Goal: Task Accomplishment & Management: Use online tool/utility

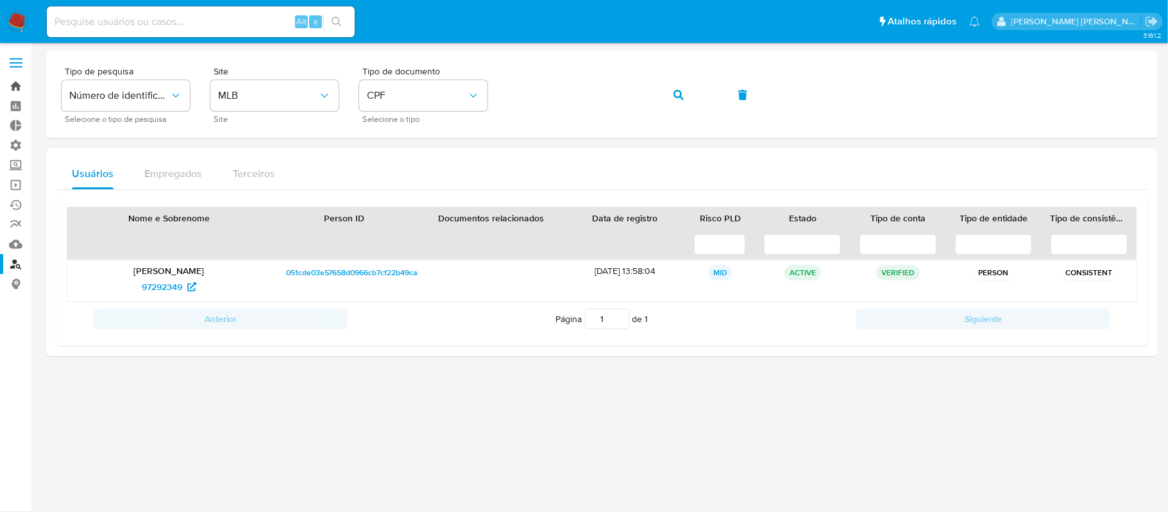
click at [19, 83] on link "Bandeja" at bounding box center [76, 86] width 153 height 20
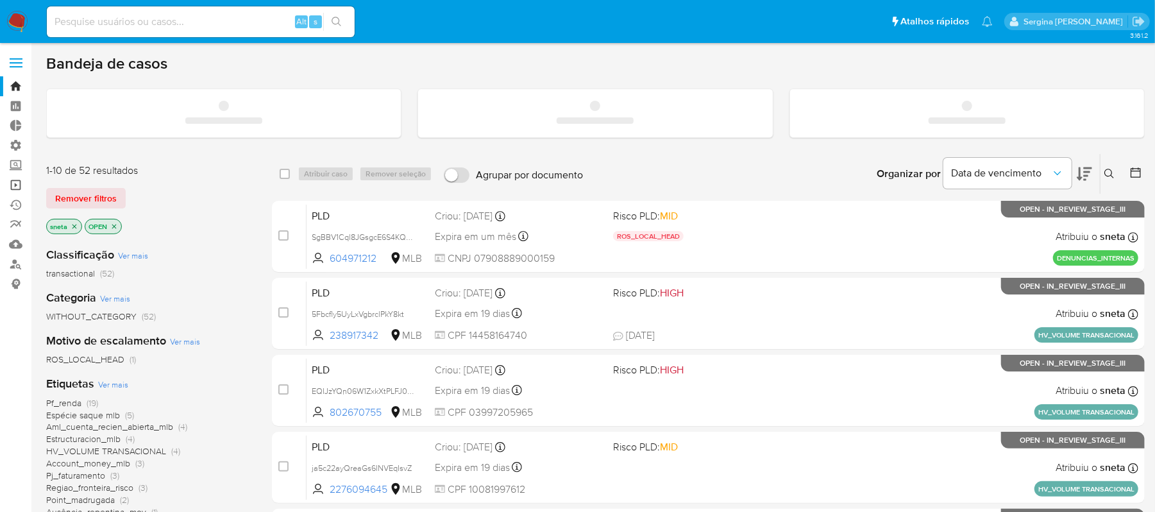
click at [16, 186] on link "Operações em massa" at bounding box center [76, 185] width 153 height 20
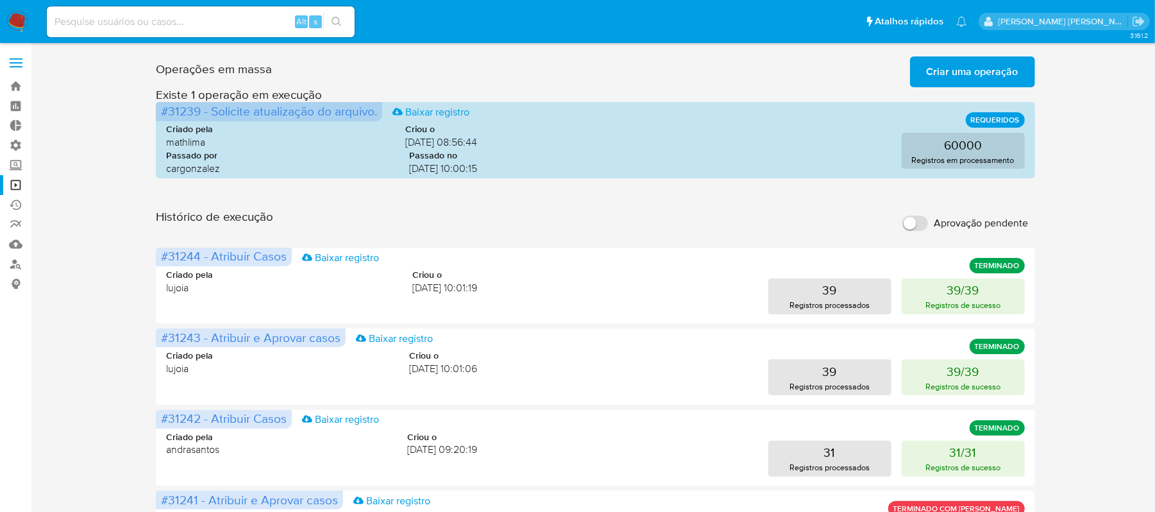
click at [931, 74] on span "Criar uma operação" at bounding box center [973, 72] width 92 height 28
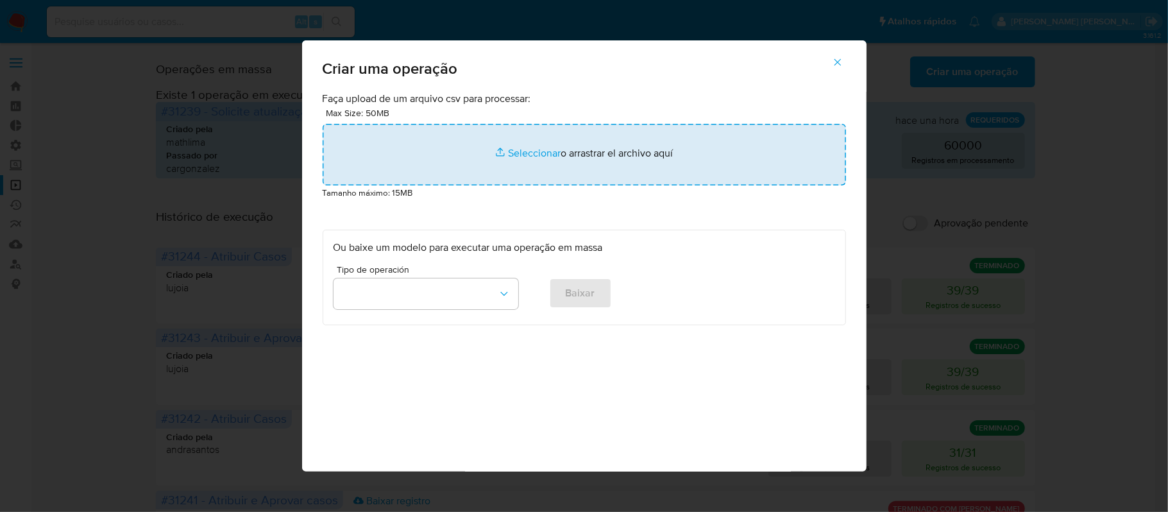
click at [535, 151] on input "file" at bounding box center [584, 155] width 523 height 62
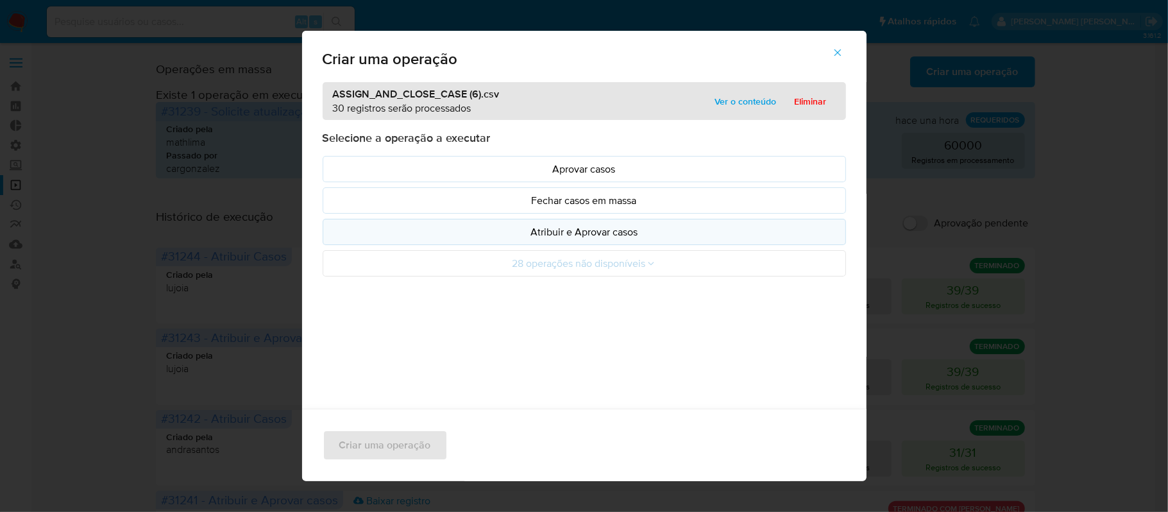
click at [555, 237] on p "Atribuir e Aprovar casos" at bounding box center [585, 232] width 502 height 15
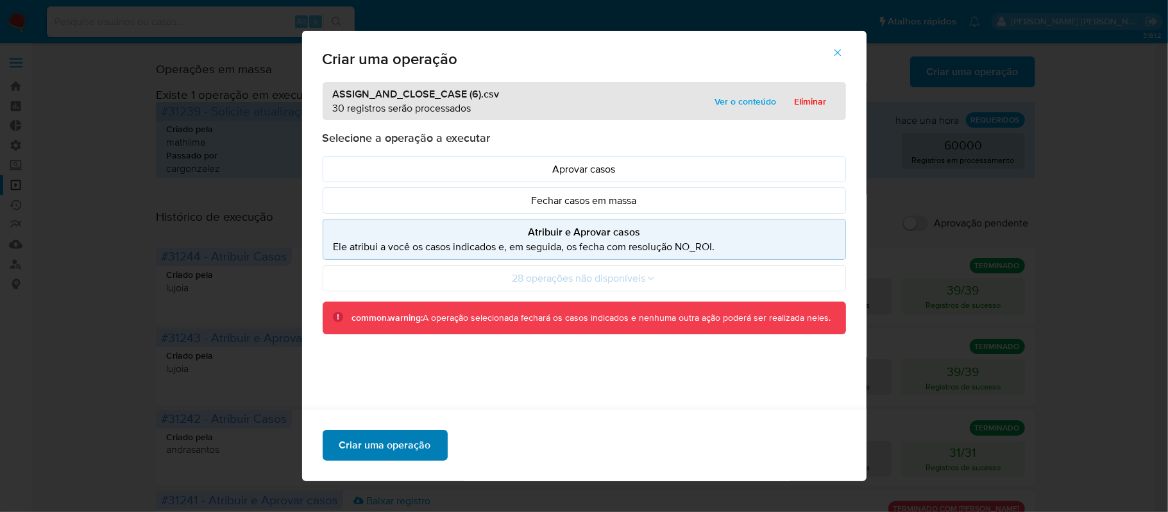
click at [391, 446] on span "Criar uma operação" at bounding box center [385, 445] width 92 height 28
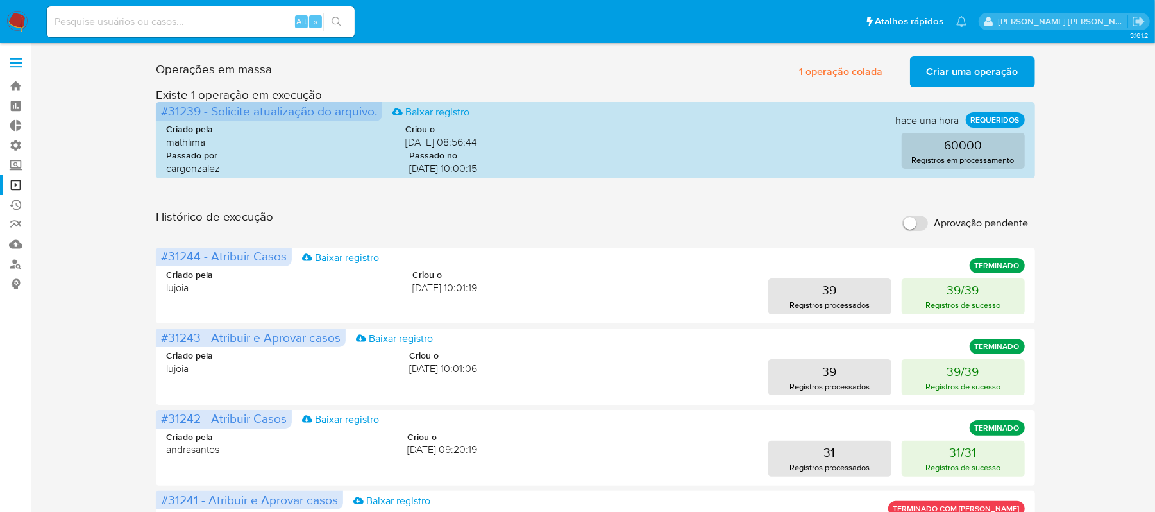
click at [943, 65] on span "Criar uma operação" at bounding box center [973, 72] width 92 height 28
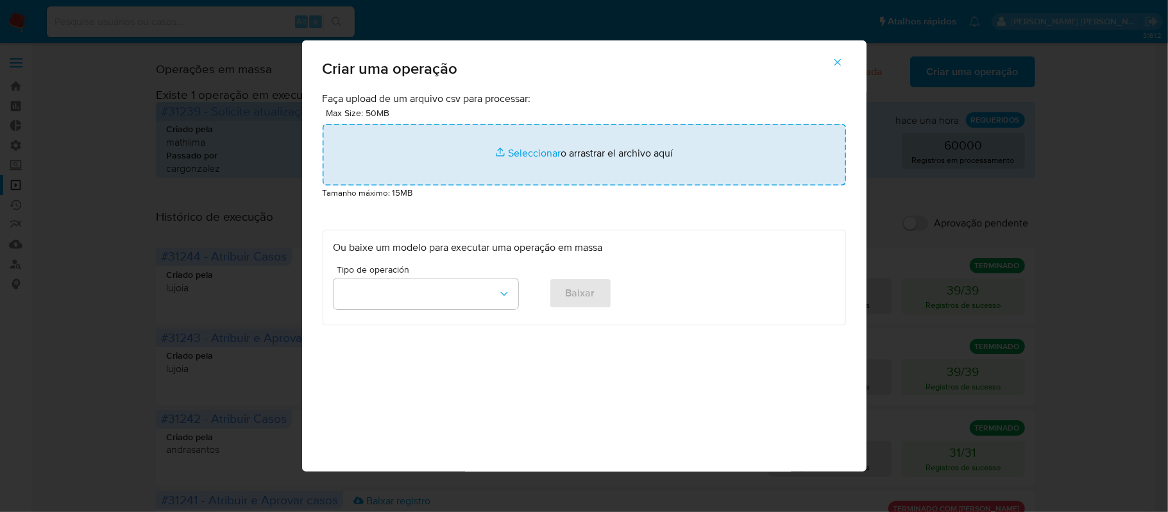
click at [531, 157] on input "file" at bounding box center [584, 155] width 523 height 62
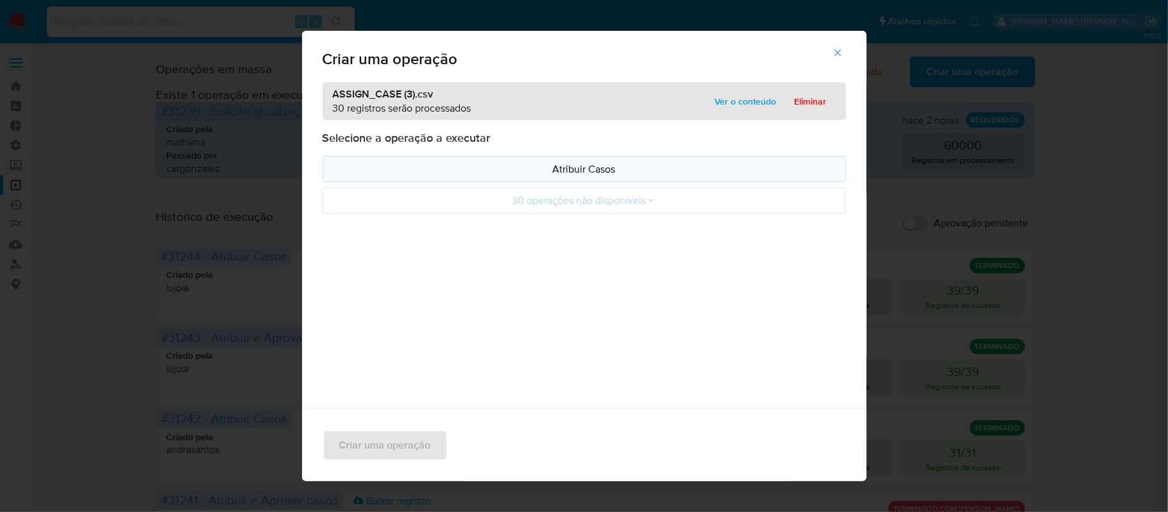
click at [497, 173] on p "Atribuir Casos" at bounding box center [585, 169] width 502 height 15
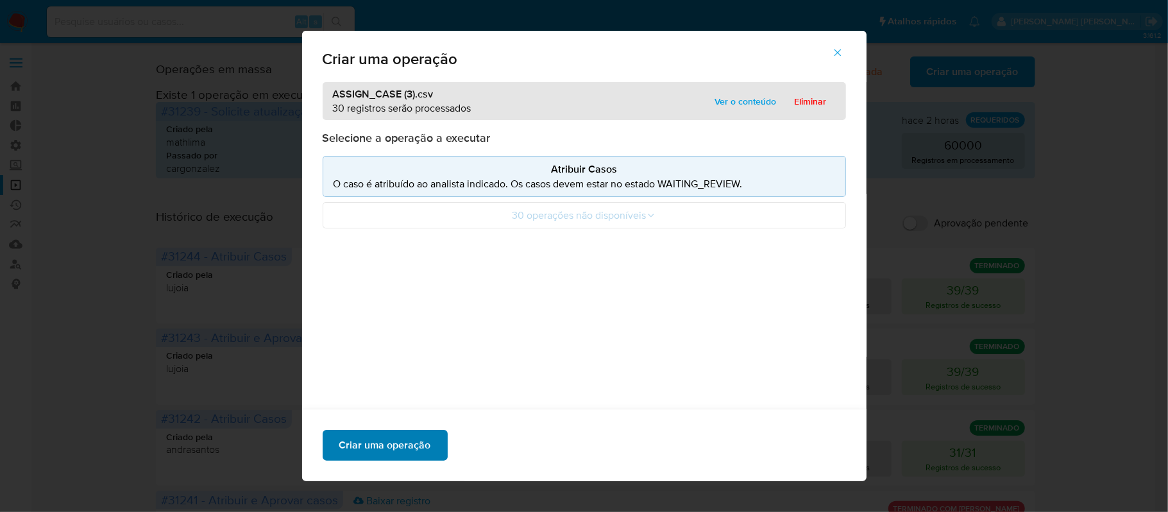
click at [414, 447] on span "Criar uma operação" at bounding box center [385, 445] width 92 height 28
